Goal: Find specific page/section: Find specific page/section

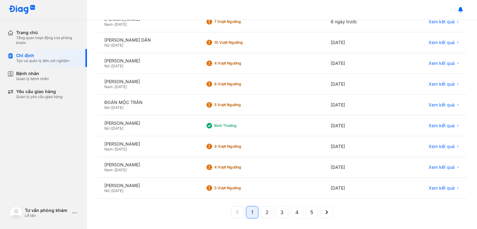
scroll to position [115, 0]
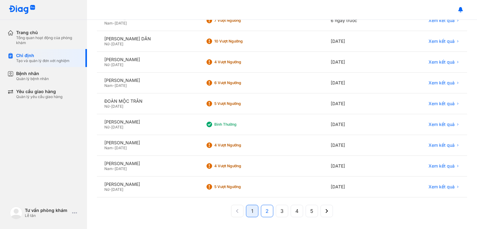
click at [276, 209] on button "2" at bounding box center [282, 211] width 12 height 12
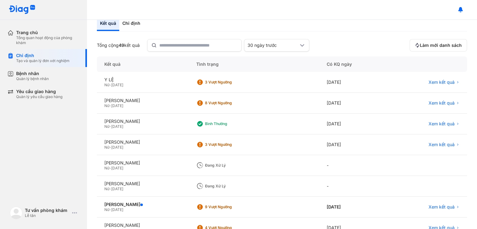
scroll to position [0, 0]
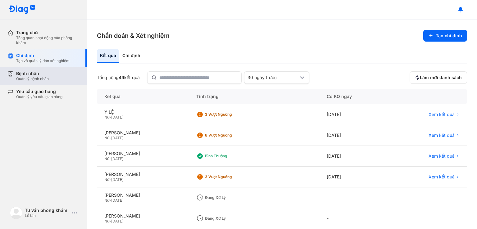
click at [53, 82] on div "Bệnh nhân Quản lý bệnh nhân" at bounding box center [47, 76] width 80 height 18
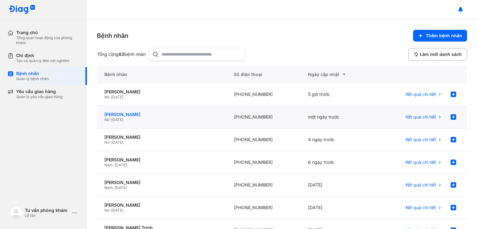
click at [135, 112] on div "[PERSON_NAME]" at bounding box center [161, 115] width 115 height 6
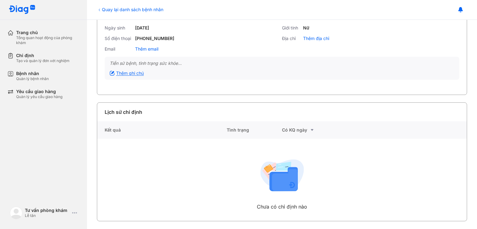
scroll to position [47, 0]
